Goal: Task Accomplishment & Management: Use online tool/utility

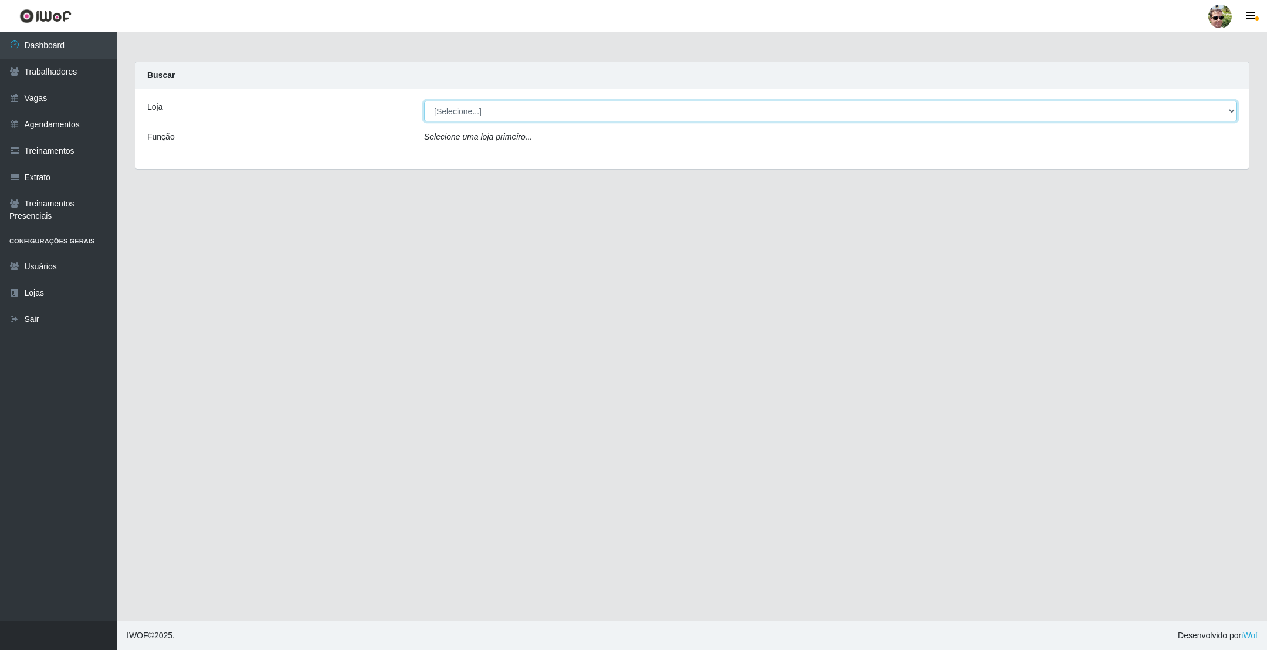
click at [484, 108] on select "[Selecione...] [PERSON_NAME] Supermercado - Gurinhém" at bounding box center [830, 111] width 813 height 21
select select "176"
click at [424, 101] on select "[Selecione...] [PERSON_NAME] Supermercado - Gurinhém" at bounding box center [830, 111] width 813 height 21
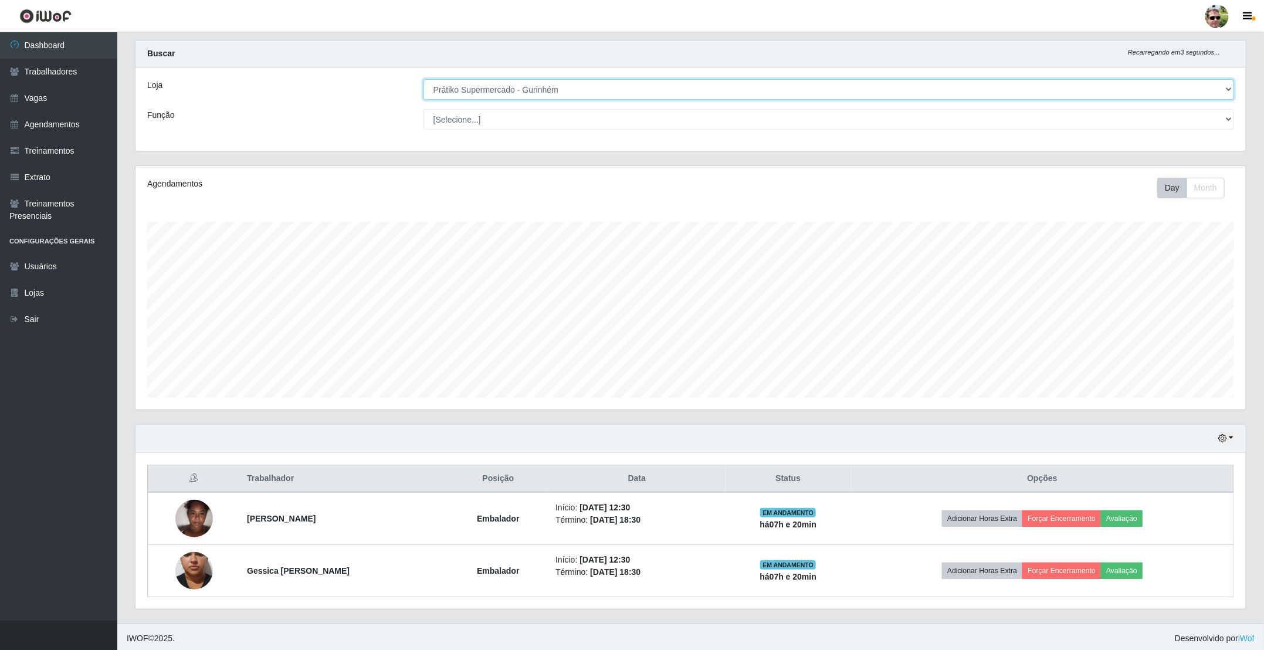
scroll to position [28, 0]
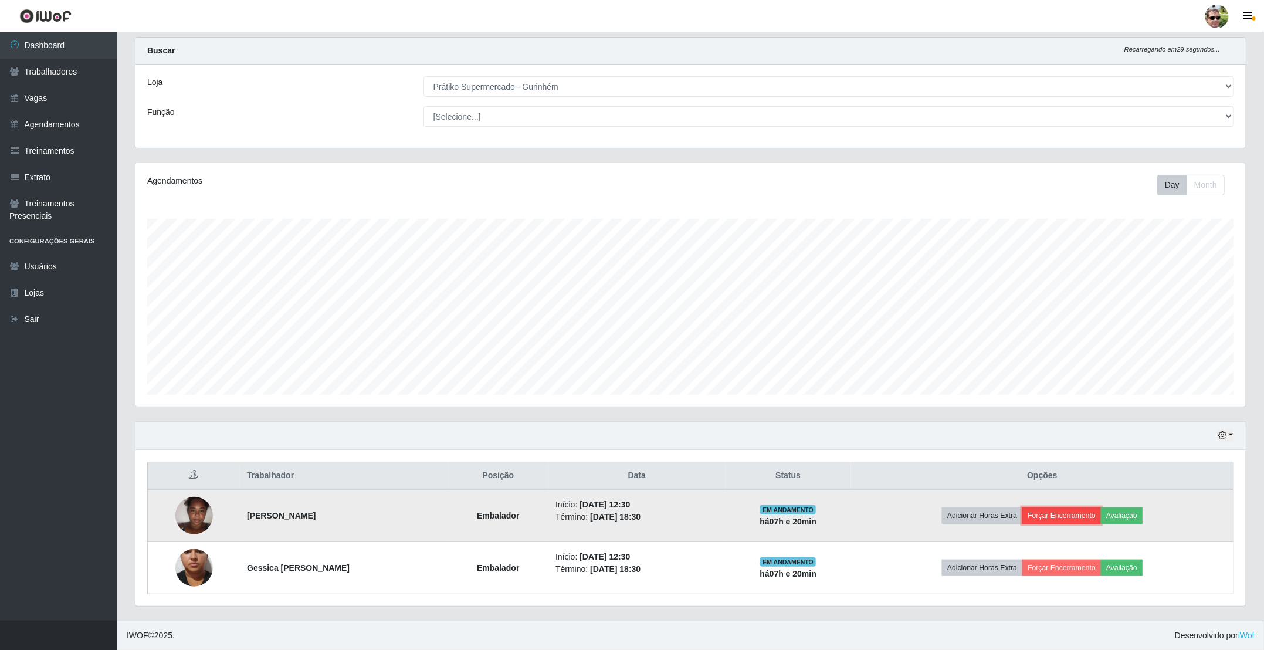
click at [1072, 511] on button "Forçar Encerramento" at bounding box center [1062, 515] width 79 height 16
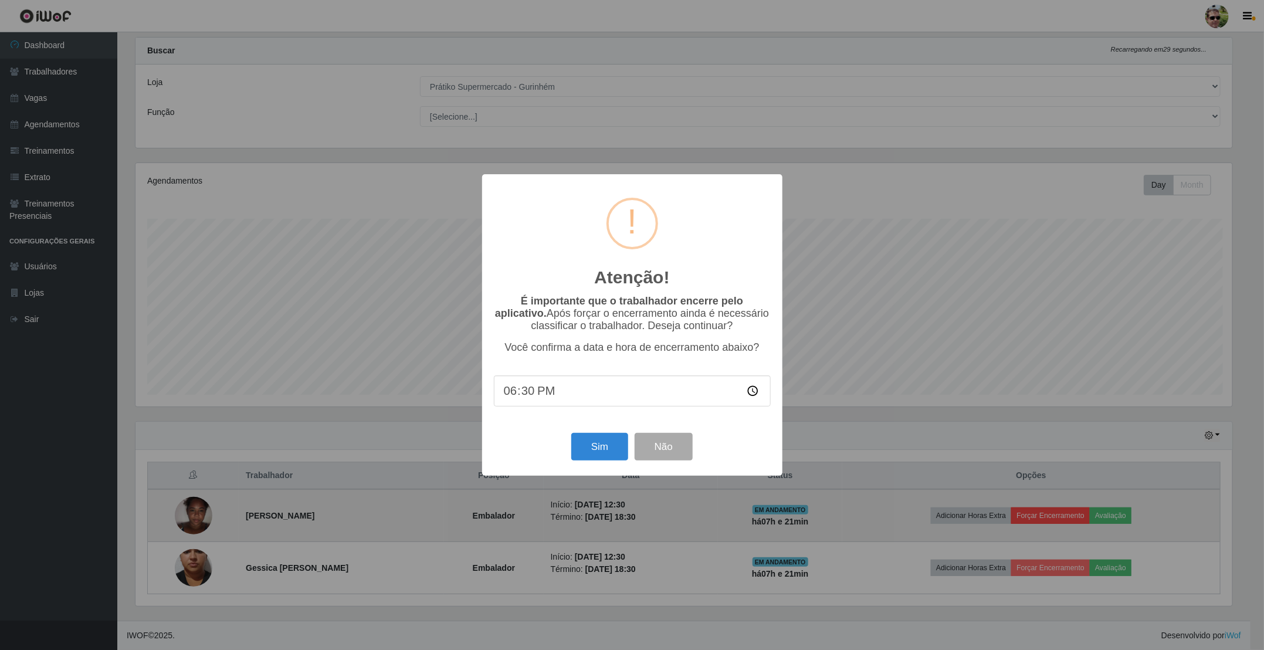
scroll to position [245, 1100]
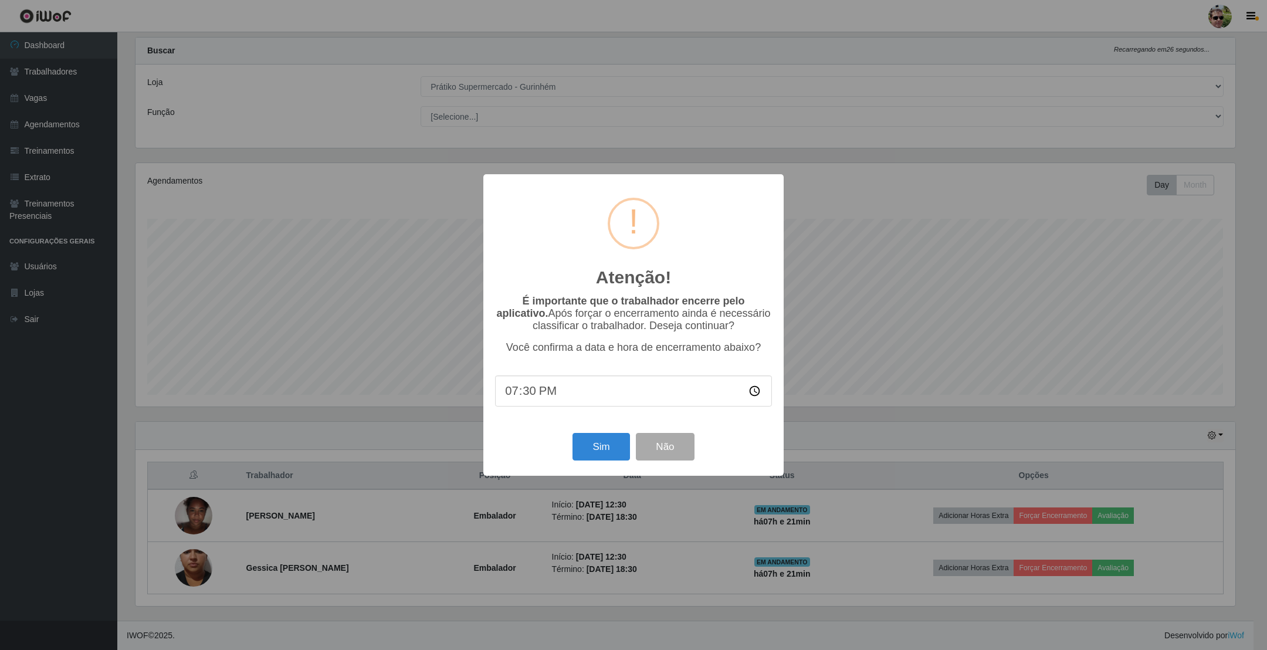
type input "19:00"
click at [573, 433] on button "Sim" at bounding box center [601, 447] width 57 height 28
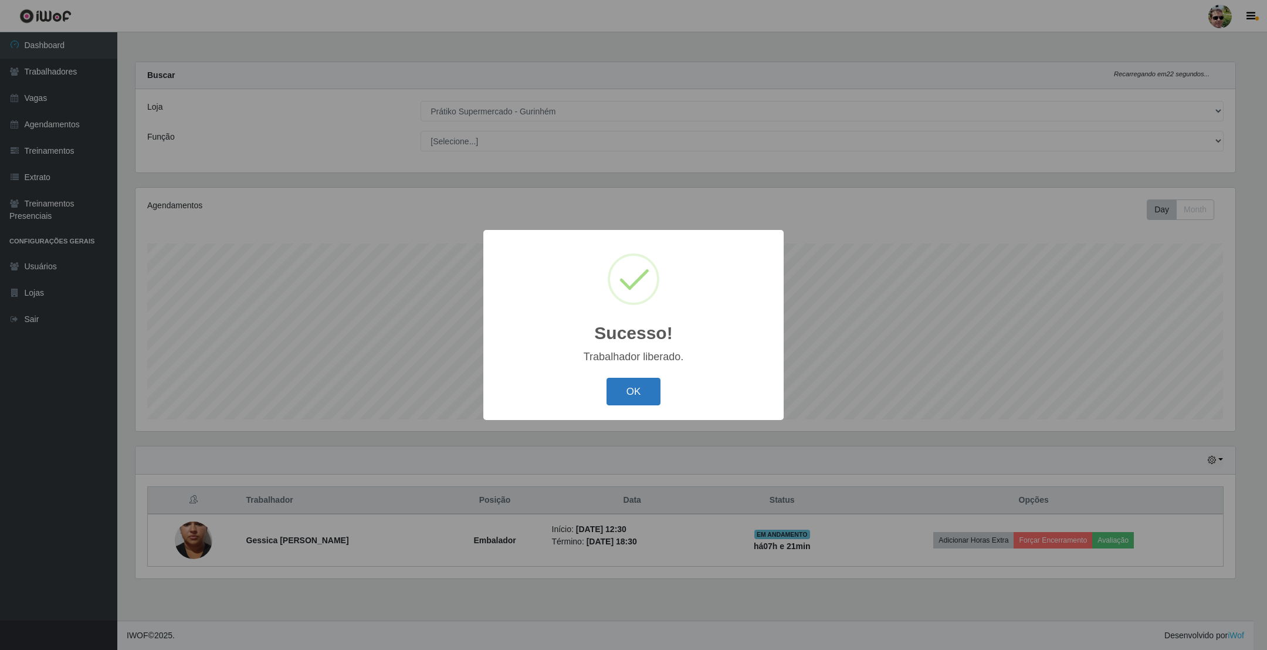
click at [642, 390] on button "OK" at bounding box center [634, 392] width 55 height 28
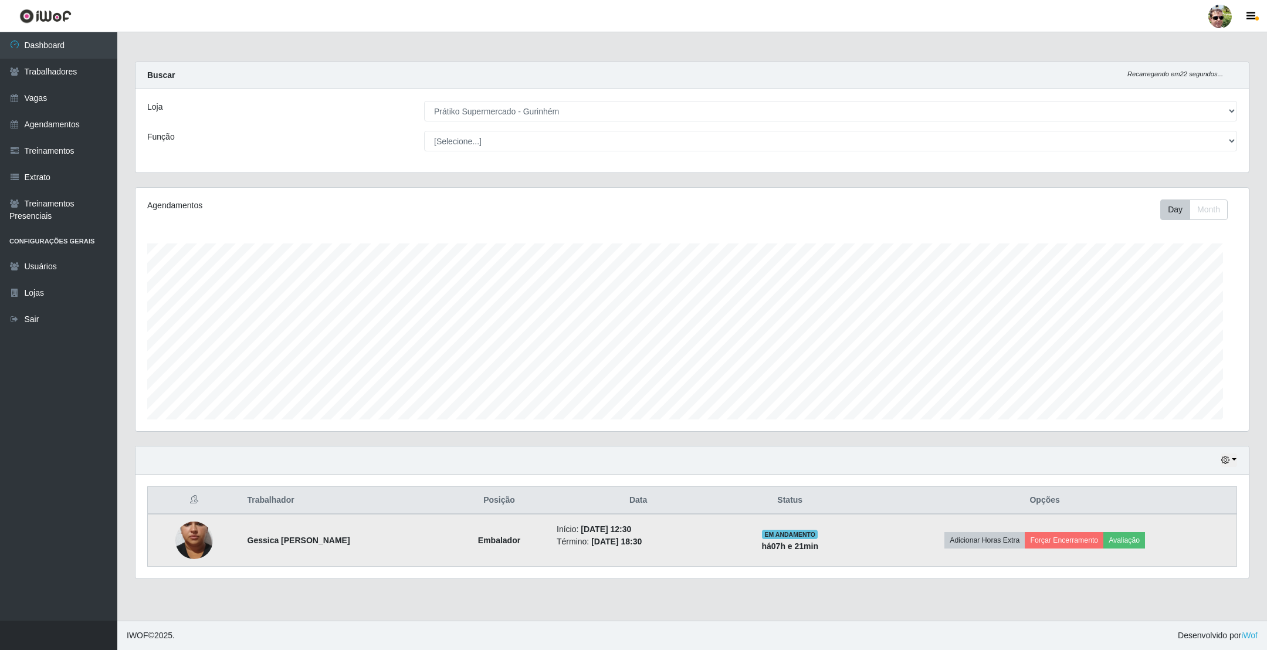
scroll to position [586391, 585521]
click at [1070, 540] on button "Forçar Encerramento" at bounding box center [1064, 540] width 79 height 16
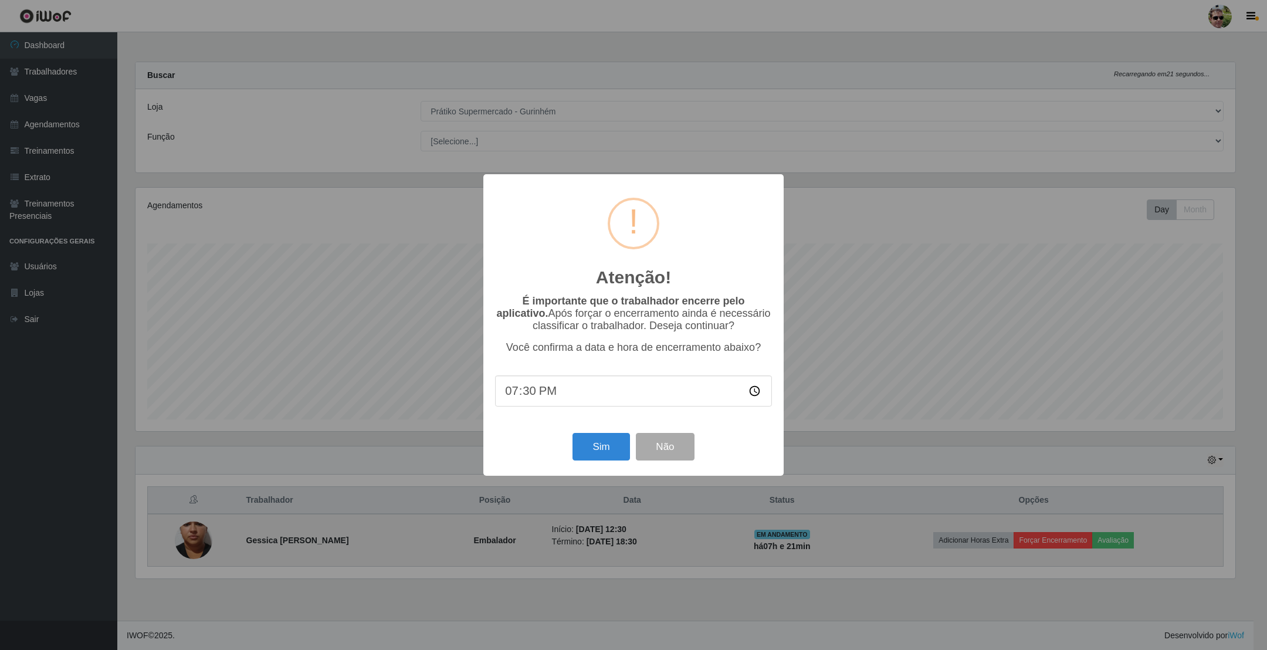
type input "19:00"
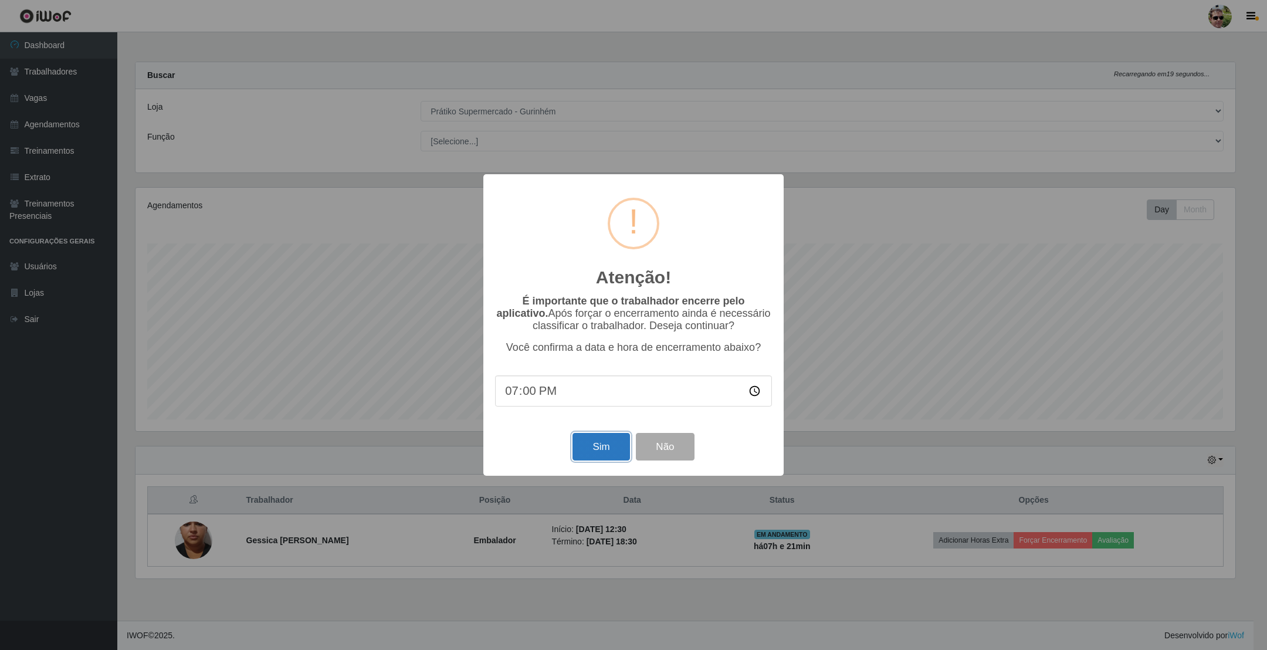
click at [599, 449] on button "Sim" at bounding box center [601, 447] width 57 height 28
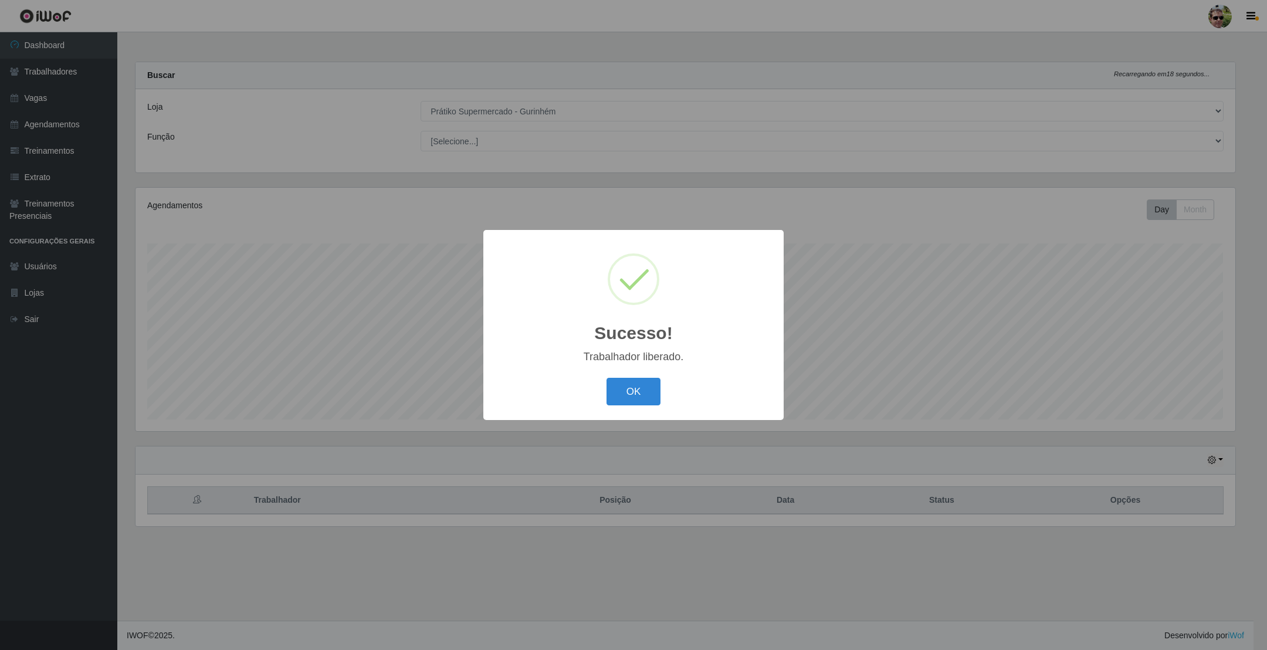
click at [607, 378] on button "OK" at bounding box center [634, 392] width 55 height 28
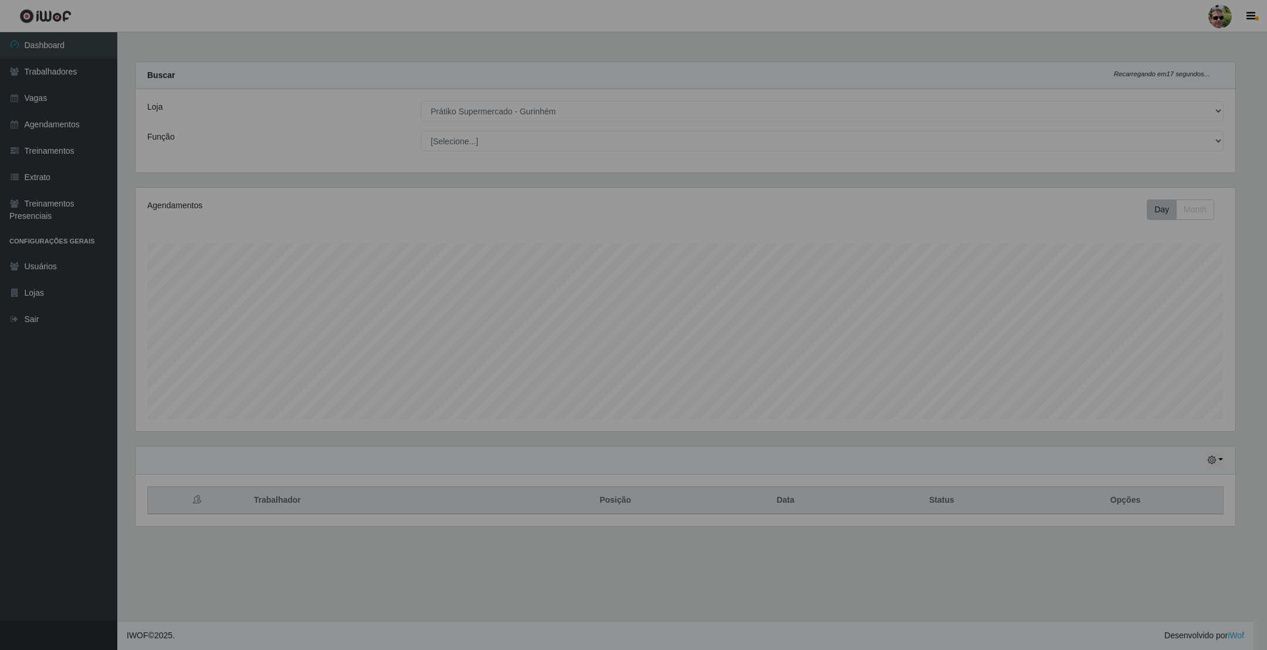
scroll to position [245, 1112]
